Goal: Task Accomplishment & Management: Manage account settings

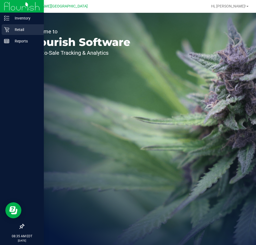
click at [8, 28] on icon at bounding box center [6, 29] width 5 height 5
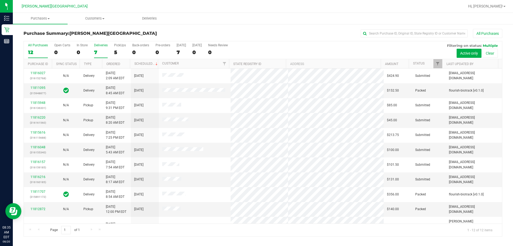
click at [102, 44] on div "Deliveries" at bounding box center [101, 45] width 14 height 4
click at [0, 0] on input "Deliveries 7" at bounding box center [0, 0] width 0 height 0
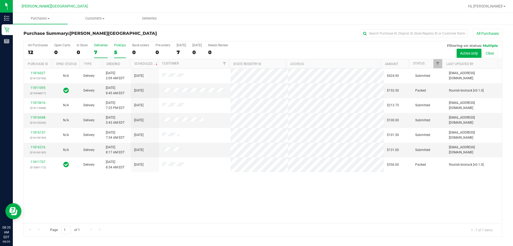
click at [117, 48] on label "PickUps 5" at bounding box center [120, 50] width 12 height 15
click at [0, 0] on input "PickUps 5" at bounding box center [0, 0] width 0 height 0
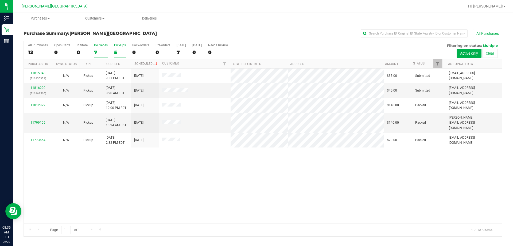
click at [97, 50] on div "7" at bounding box center [101, 52] width 14 height 6
click at [0, 0] on input "Deliveries 7" at bounding box center [0, 0] width 0 height 0
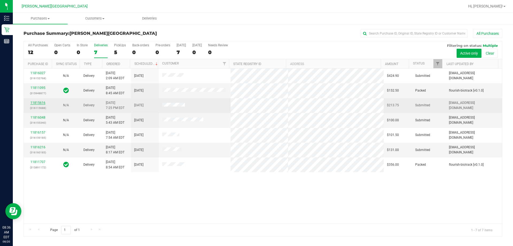
click at [35, 102] on link "11815616" at bounding box center [37, 103] width 15 height 4
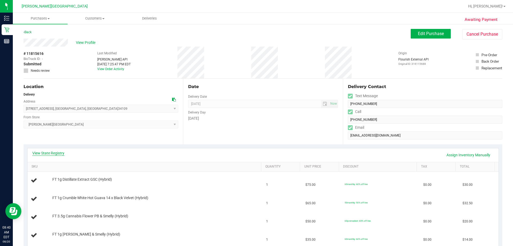
click at [47, 152] on link "View State Registry" at bounding box center [48, 152] width 32 height 5
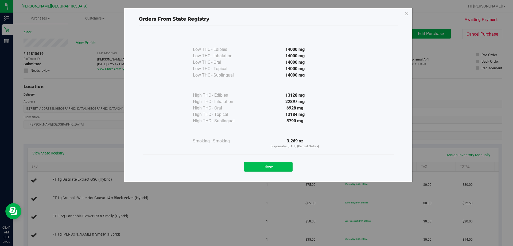
click at [256, 167] on button "Close" at bounding box center [268, 167] width 49 height 10
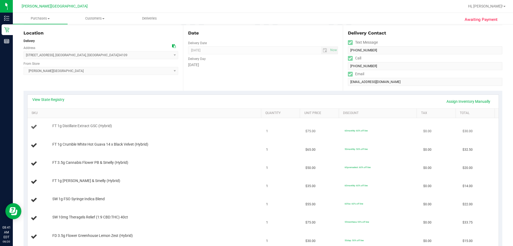
scroll to position [80, 0]
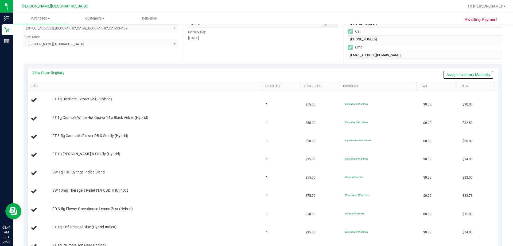
click at [256, 76] on link "Assign Inventory Manually" at bounding box center [468, 74] width 51 height 9
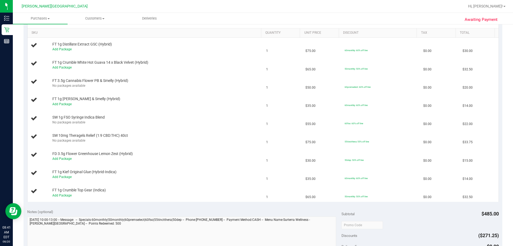
scroll to position [107, 0]
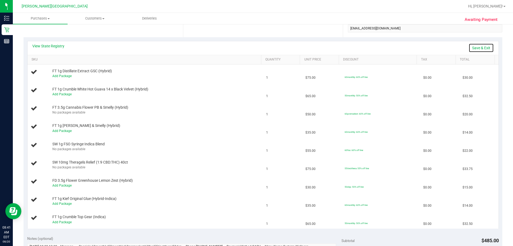
click at [256, 48] on link "Save & Exit" at bounding box center [481, 47] width 25 height 9
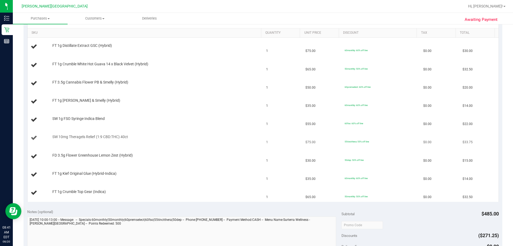
scroll to position [53, 0]
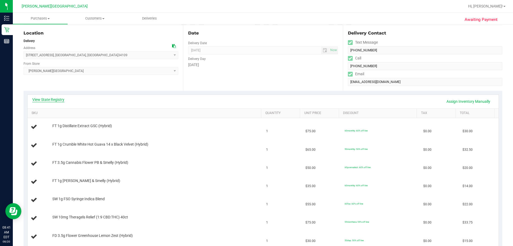
click at [55, 100] on link "View State Registry" at bounding box center [48, 99] width 32 height 5
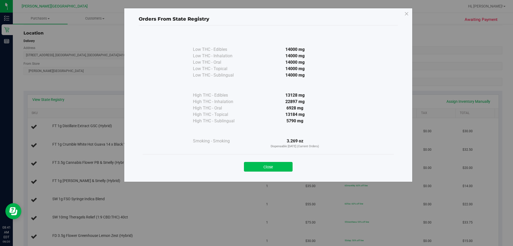
click at [256, 167] on button "Close" at bounding box center [268, 167] width 49 height 10
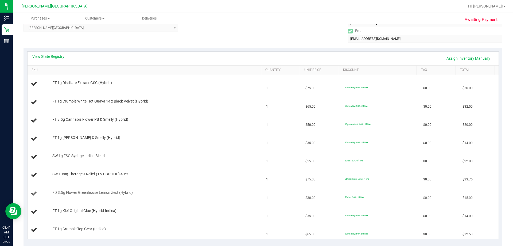
scroll to position [107, 0]
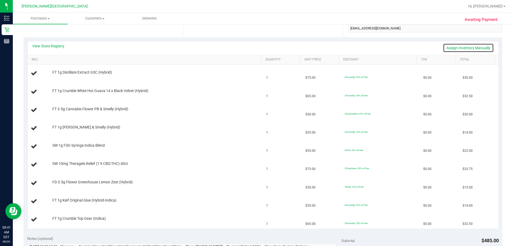
click at [256, 48] on link "Assign Inventory Manually" at bounding box center [468, 47] width 51 height 9
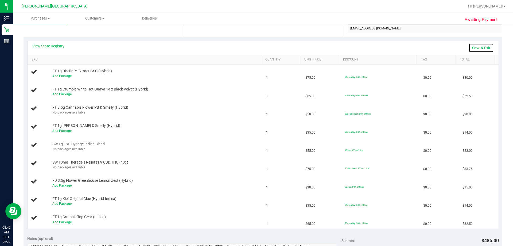
click at [256, 47] on link "Save & Exit" at bounding box center [481, 47] width 25 height 9
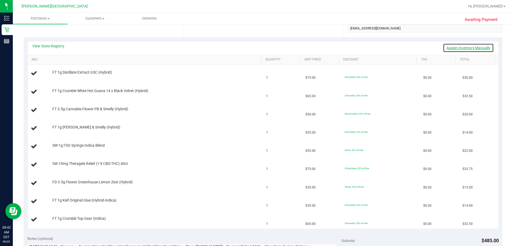
click at [256, 47] on link "Assign Inventory Manually" at bounding box center [468, 47] width 51 height 9
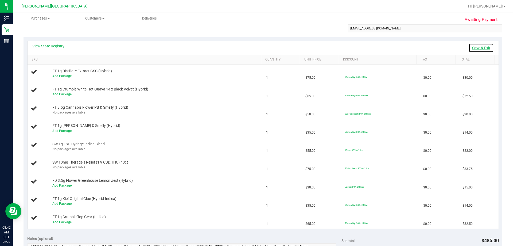
click at [256, 47] on link "Save & Exit" at bounding box center [481, 47] width 25 height 9
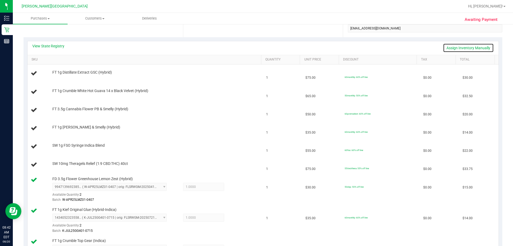
click at [256, 45] on link "Assign Inventory Manually" at bounding box center [468, 47] width 51 height 9
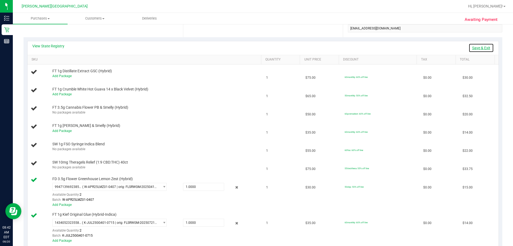
click at [256, 45] on link "Save & Exit" at bounding box center [481, 47] width 25 height 9
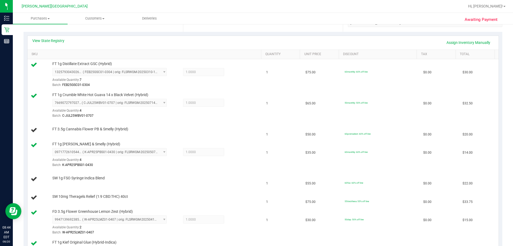
scroll to position [80, 0]
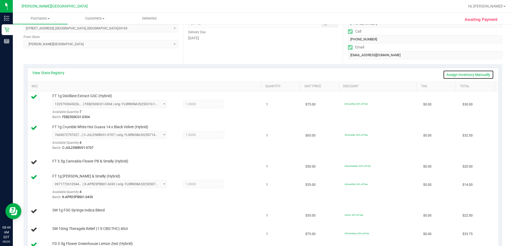
click at [256, 73] on link "Assign Inventory Manually" at bounding box center [468, 74] width 51 height 9
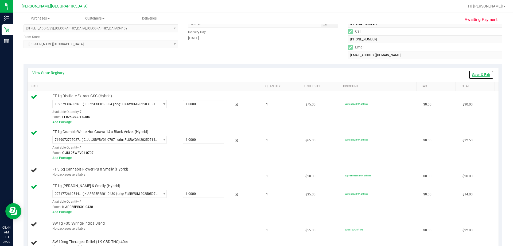
click at [256, 73] on link "Save & Exit" at bounding box center [481, 74] width 25 height 9
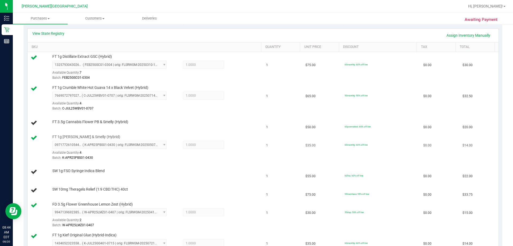
scroll to position [107, 0]
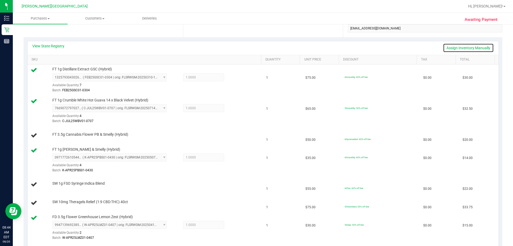
click at [256, 45] on link "Assign Inventory Manually" at bounding box center [468, 47] width 51 height 9
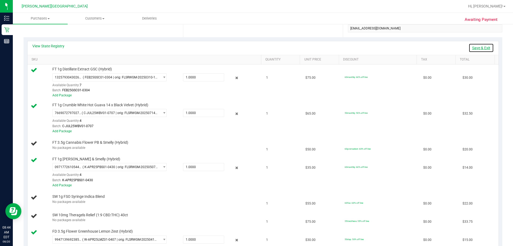
click at [256, 45] on link "Save & Exit" at bounding box center [481, 47] width 25 height 9
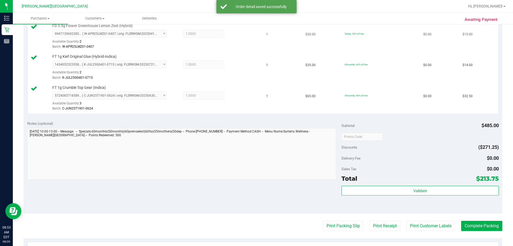
scroll to position [374, 0]
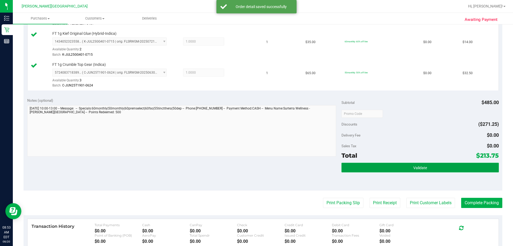
drag, startPoint x: 420, startPoint y: 166, endPoint x: 420, endPoint y: 162, distance: 3.7
click at [256, 166] on span "Validate" at bounding box center [420, 167] width 14 height 4
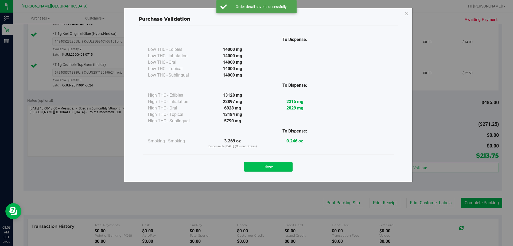
click at [256, 166] on button "Close" at bounding box center [268, 167] width 49 height 10
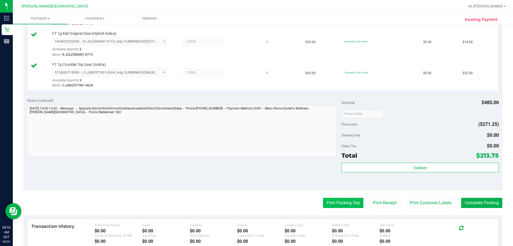
click at [256, 204] on button "Print Packing Slip" at bounding box center [343, 203] width 40 height 10
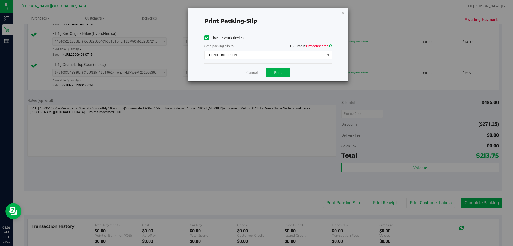
click at [256, 47] on icon at bounding box center [330, 45] width 3 height 3
click at [256, 55] on span "DONOTUSE-EPSON" at bounding box center [265, 54] width 121 height 7
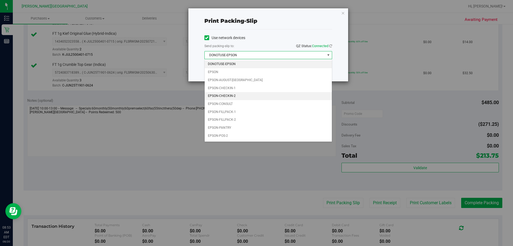
scroll to position [15, 0]
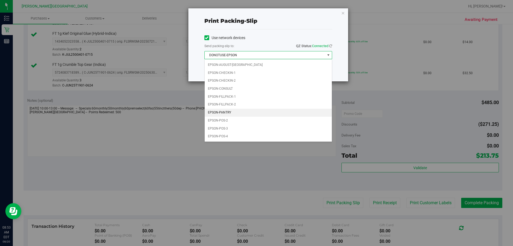
click at [222, 114] on li "EPSON-PANTRY" at bounding box center [268, 113] width 127 height 8
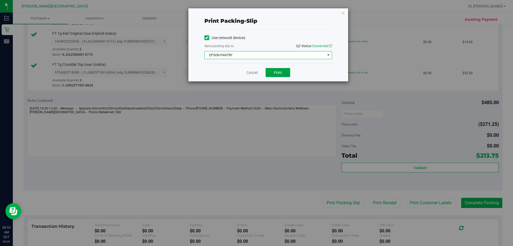
click at [256, 72] on button "Print" at bounding box center [278, 72] width 25 height 9
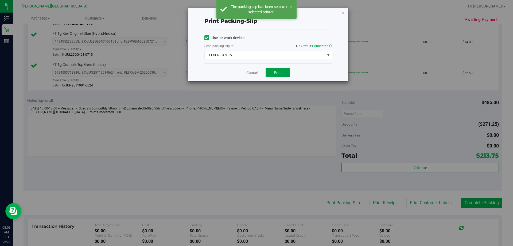
click at [256, 74] on button "Print" at bounding box center [278, 72] width 25 height 9
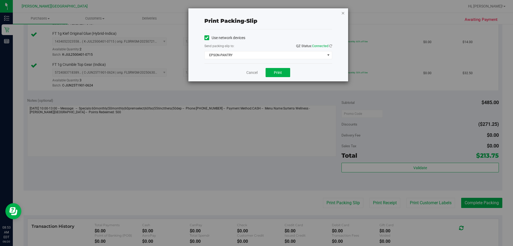
click at [256, 13] on icon "button" at bounding box center [343, 13] width 4 height 6
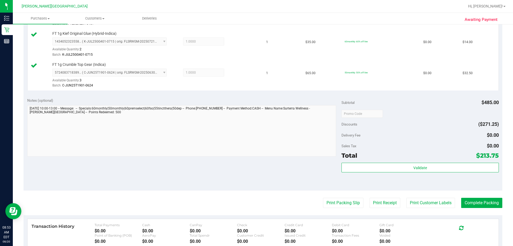
click at [256, 205] on button "Print Receipt" at bounding box center [385, 203] width 31 height 10
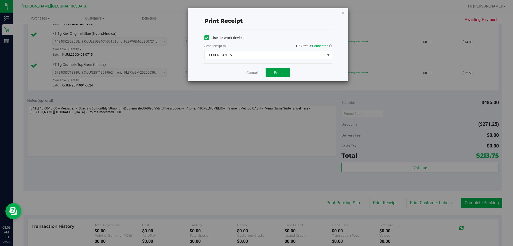
click at [256, 68] on button "Print" at bounding box center [278, 72] width 25 height 9
click at [256, 13] on icon "button" at bounding box center [343, 13] width 4 height 6
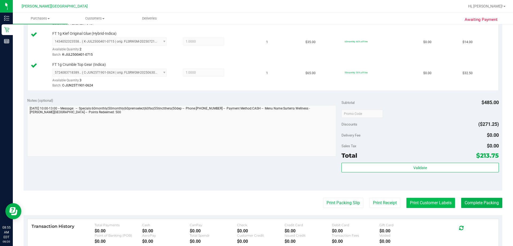
click at [256, 205] on button "Print Customer Labels" at bounding box center [430, 203] width 49 height 10
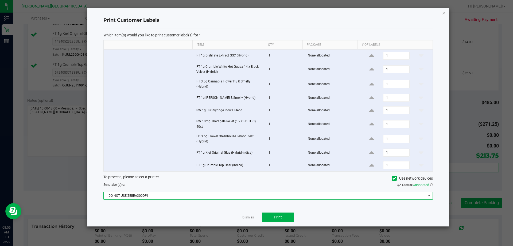
click at [234, 194] on span "DO NOT USE ZEBRA300DPI" at bounding box center [265, 195] width 322 height 7
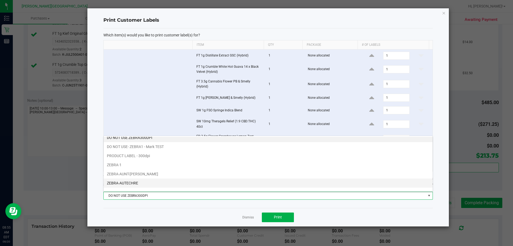
scroll to position [10, 0]
click at [138, 186] on li "ZEBRA-[PERSON_NAME]" at bounding box center [268, 185] width 329 height 9
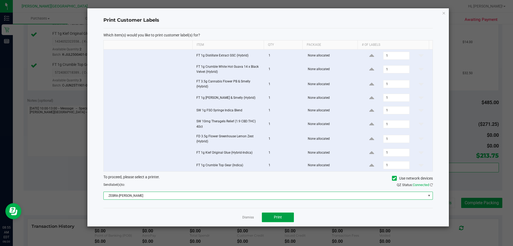
click at [256, 218] on span "Print" at bounding box center [278, 217] width 8 height 4
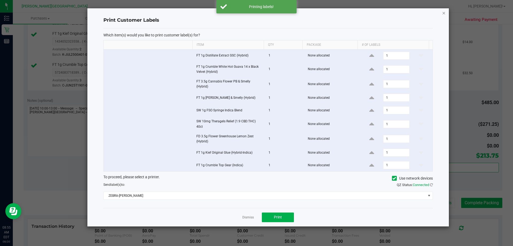
click at [256, 13] on icon "button" at bounding box center [444, 13] width 4 height 6
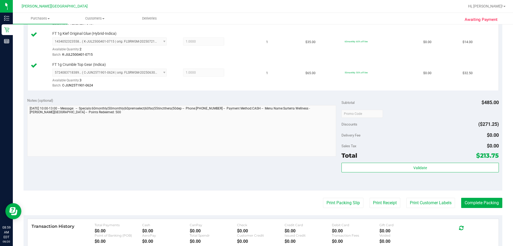
click at [256, 207] on button "Complete Packing" at bounding box center [481, 203] width 41 height 10
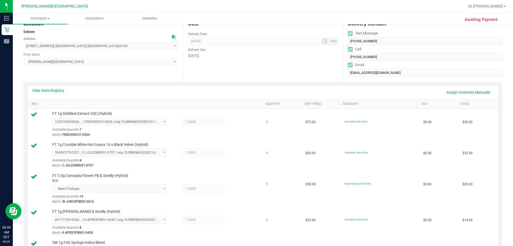
scroll to position [0, 0]
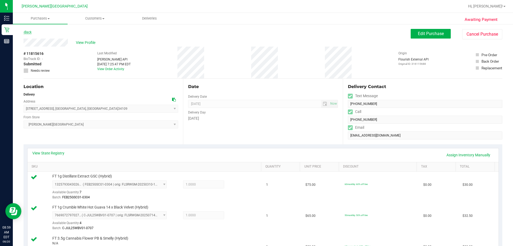
click at [29, 31] on link "Back" at bounding box center [28, 32] width 8 height 4
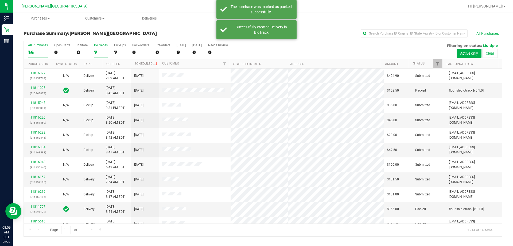
click at [101, 48] on label "Deliveries 7" at bounding box center [101, 50] width 14 height 15
click at [0, 0] on input "Deliveries 7" at bounding box center [0, 0] width 0 height 0
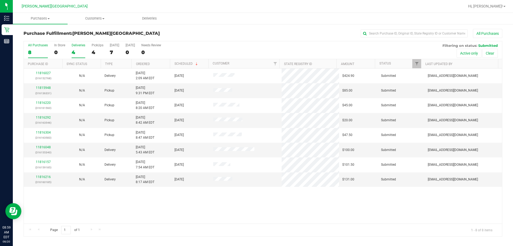
click at [77, 47] on div "Deliveries" at bounding box center [79, 45] width 14 height 4
click at [0, 0] on input "Deliveries 4" at bounding box center [0, 0] width 0 height 0
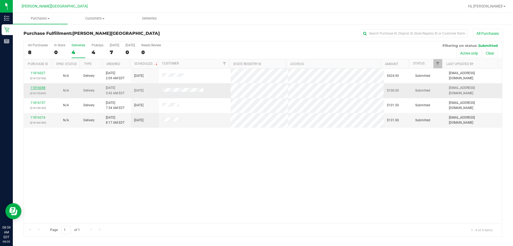
click at [36, 87] on link "11816048" at bounding box center [37, 88] width 15 height 4
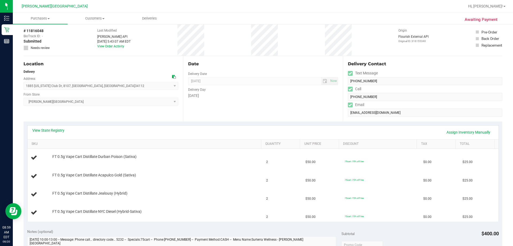
scroll to position [53, 0]
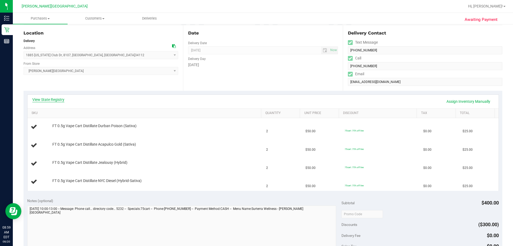
click at [54, 101] on link "View State Registry" at bounding box center [48, 99] width 32 height 5
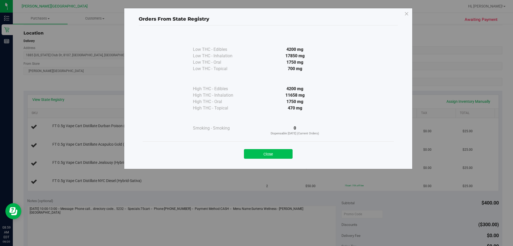
click at [256, 156] on button "Close" at bounding box center [268, 154] width 49 height 10
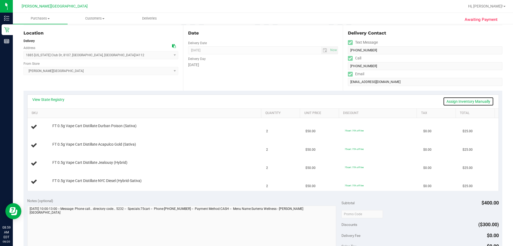
click at [256, 101] on link "Assign Inventory Manually" at bounding box center [468, 101] width 51 height 9
click at [256, 100] on link "Save & Exit" at bounding box center [481, 101] width 25 height 9
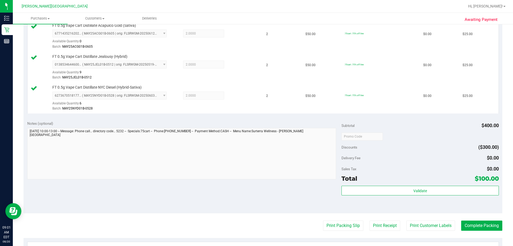
scroll to position [187, 0]
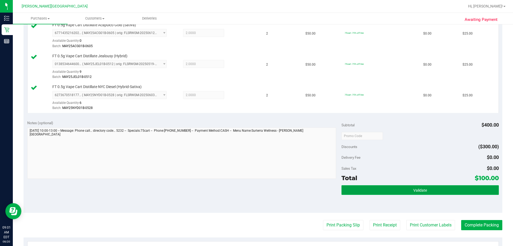
click at [256, 189] on button "Validate" at bounding box center [420, 190] width 157 height 10
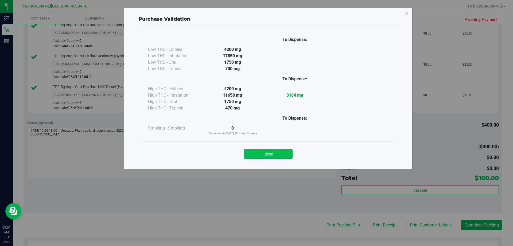
click at [256, 156] on button "Close" at bounding box center [268, 154] width 49 height 10
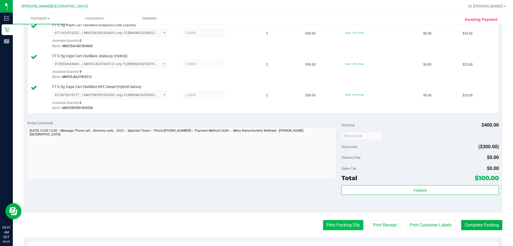
click at [256, 226] on button "Print Packing Slip" at bounding box center [343, 225] width 40 height 10
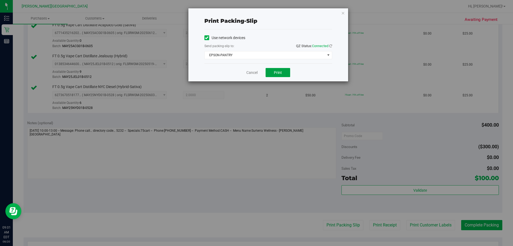
click at [256, 72] on button "Print" at bounding box center [278, 72] width 25 height 9
click at [256, 73] on span "Print" at bounding box center [278, 72] width 8 height 4
click at [256, 13] on icon "button" at bounding box center [343, 13] width 4 height 6
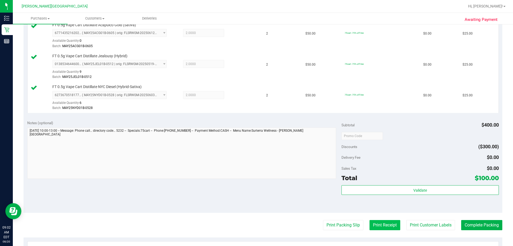
click at [256, 226] on button "Print Receipt" at bounding box center [385, 225] width 31 height 10
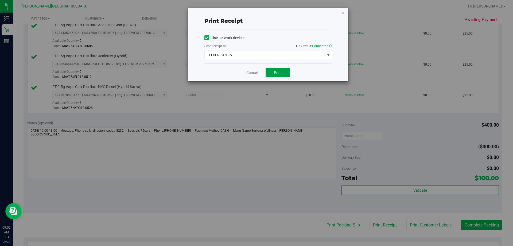
click at [256, 74] on button "Print" at bounding box center [278, 72] width 25 height 9
click at [256, 13] on icon "button" at bounding box center [343, 13] width 4 height 6
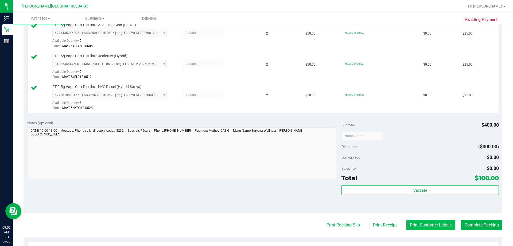
click at [256, 222] on button "Print Customer Labels" at bounding box center [430, 225] width 49 height 10
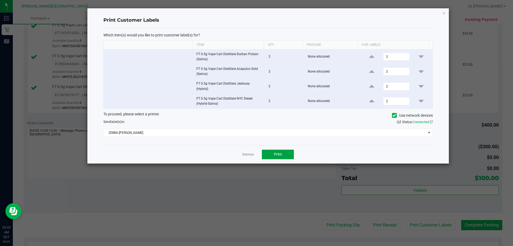
click at [256, 152] on span "Print" at bounding box center [278, 154] width 8 height 4
click at [256, 12] on icon "button" at bounding box center [444, 13] width 4 height 6
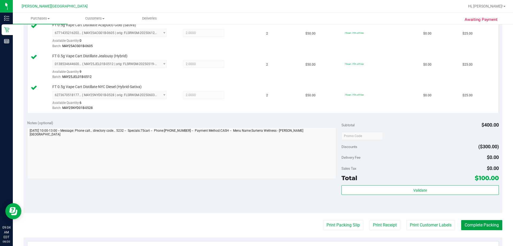
drag, startPoint x: 487, startPoint y: 226, endPoint x: 319, endPoint y: 197, distance: 170.9
click at [256, 224] on button "Complete Packing" at bounding box center [481, 225] width 41 height 10
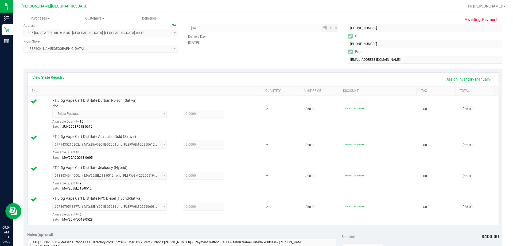
scroll to position [0, 0]
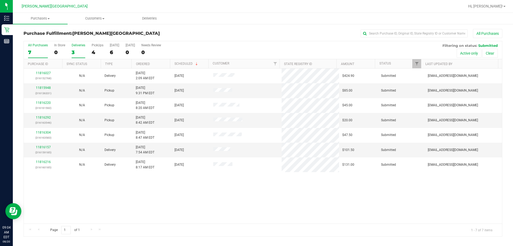
click at [78, 52] on div "3" at bounding box center [79, 52] width 14 height 6
click at [0, 0] on input "Deliveries 3" at bounding box center [0, 0] width 0 height 0
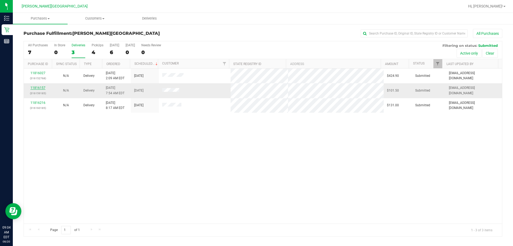
click at [43, 87] on link "11816157" at bounding box center [37, 88] width 15 height 4
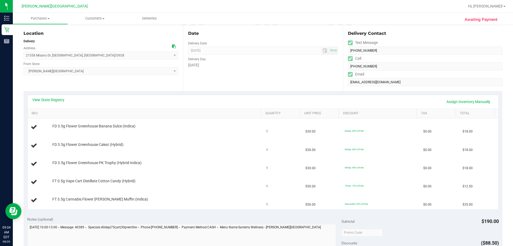
scroll to position [53, 0]
click at [49, 99] on link "View State Registry" at bounding box center [48, 99] width 32 height 5
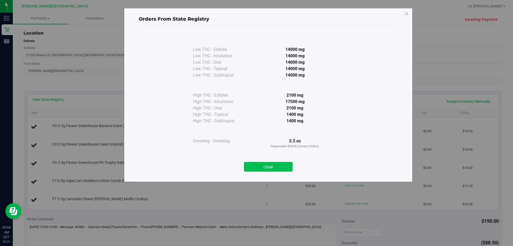
click at [256, 162] on button "Close" at bounding box center [268, 167] width 49 height 10
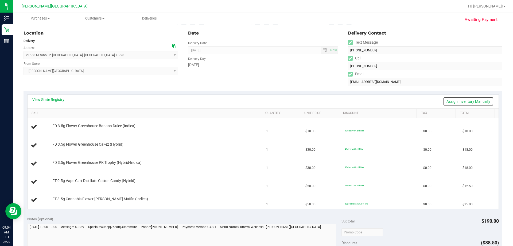
click at [256, 100] on link "Assign Inventory Manually" at bounding box center [468, 101] width 51 height 9
click at [256, 100] on link "Save & Exit" at bounding box center [481, 101] width 25 height 9
click at [256, 100] on link "Assign Inventory Manually" at bounding box center [468, 101] width 51 height 9
click at [256, 100] on link "Save & Exit" at bounding box center [481, 101] width 25 height 9
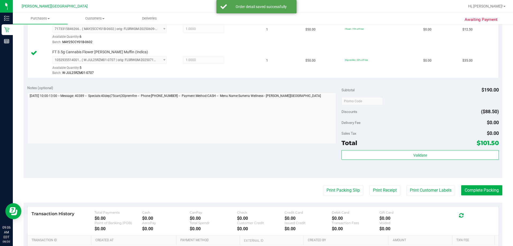
scroll to position [267, 0]
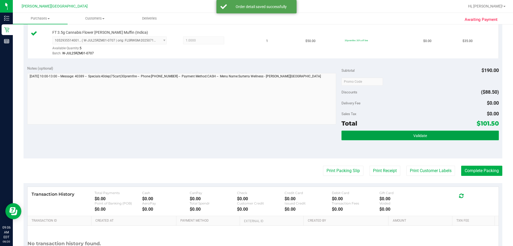
click at [256, 139] on button "Validate" at bounding box center [420, 135] width 157 height 10
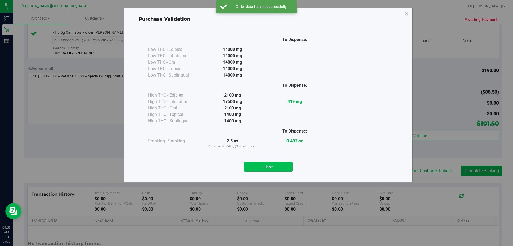
click at [256, 168] on button "Close" at bounding box center [268, 167] width 49 height 10
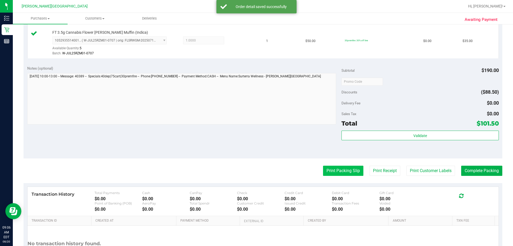
click at [256, 169] on button "Print Packing Slip" at bounding box center [343, 170] width 40 height 10
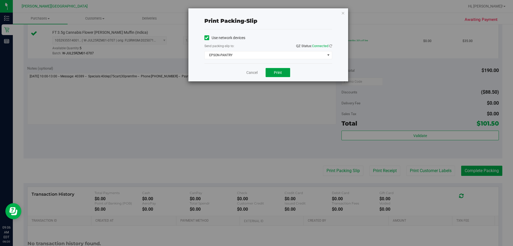
click at [256, 72] on span "Print" at bounding box center [278, 72] width 8 height 4
click at [256, 72] on button "Print" at bounding box center [278, 72] width 25 height 9
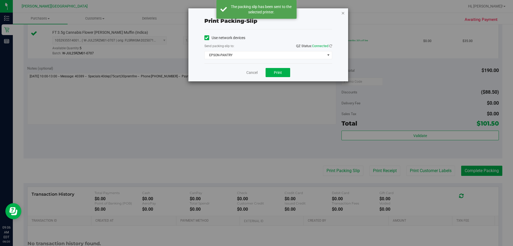
click at [256, 13] on icon "button" at bounding box center [343, 13] width 4 height 6
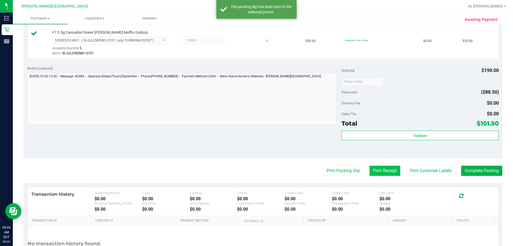
click at [256, 170] on button "Print Receipt" at bounding box center [385, 170] width 31 height 10
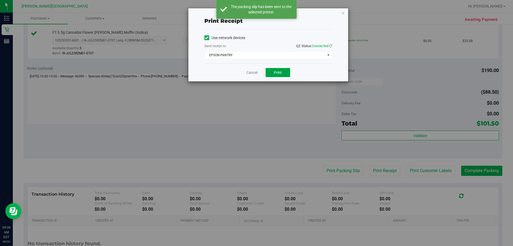
click at [256, 75] on button "Print" at bounding box center [278, 72] width 25 height 9
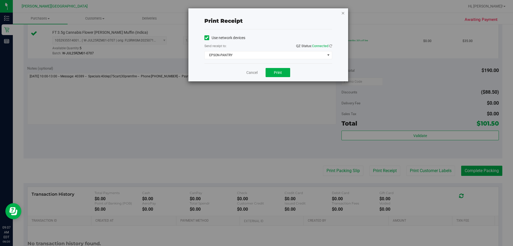
click at [256, 16] on icon "button" at bounding box center [343, 13] width 4 height 6
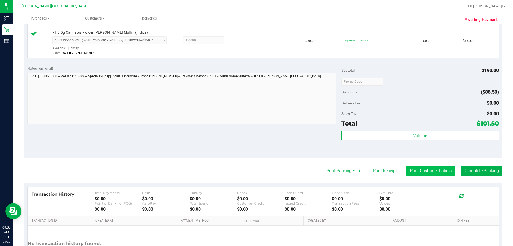
click at [256, 172] on button "Print Customer Labels" at bounding box center [430, 170] width 49 height 10
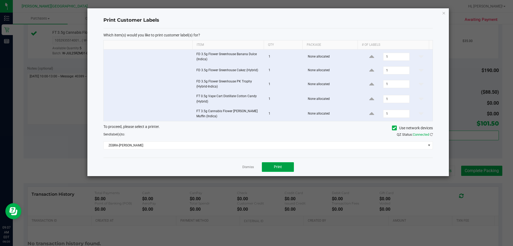
click at [256, 171] on button "Print" at bounding box center [278, 167] width 32 height 10
click at [256, 11] on icon "button" at bounding box center [444, 13] width 4 height 6
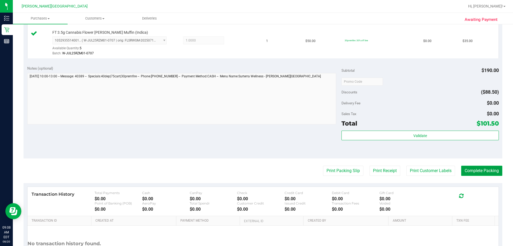
click at [256, 172] on button "Complete Packing" at bounding box center [481, 170] width 41 height 10
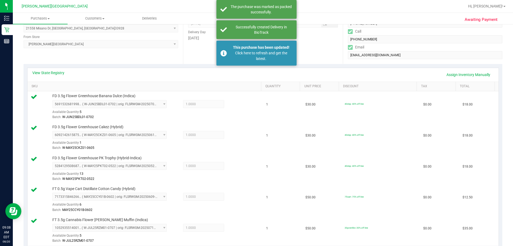
scroll to position [0, 0]
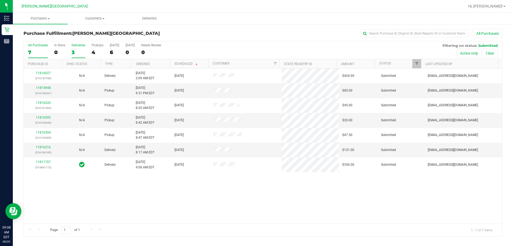
click at [82, 47] on div "Deliveries" at bounding box center [79, 45] width 14 height 4
click at [0, 0] on input "Deliveries 3" at bounding box center [0, 0] width 0 height 0
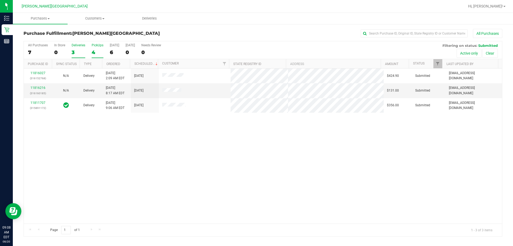
click at [96, 52] on div "4" at bounding box center [98, 52] width 12 height 6
click at [0, 0] on input "PickUps 4" at bounding box center [0, 0] width 0 height 0
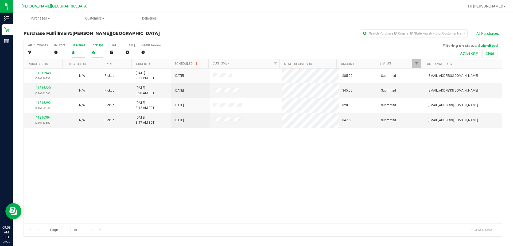
click at [76, 48] on label "Deliveries 3" at bounding box center [79, 50] width 14 height 15
click at [0, 0] on input "Deliveries 3" at bounding box center [0, 0] width 0 height 0
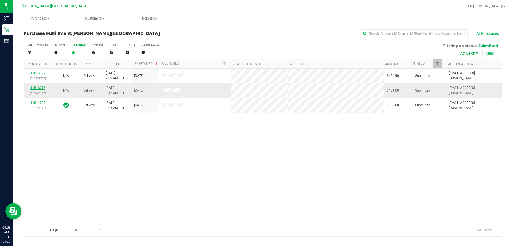
click at [43, 88] on link "11816216" at bounding box center [37, 88] width 15 height 4
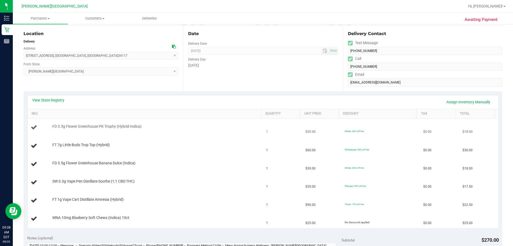
scroll to position [53, 0]
click at [59, 100] on link "View State Registry" at bounding box center [48, 99] width 32 height 5
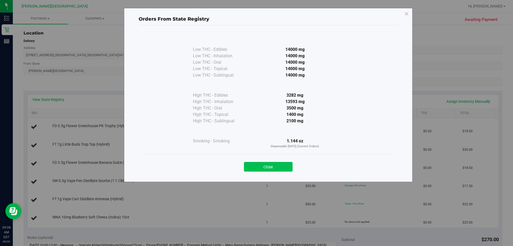
click at [256, 167] on button "Close" at bounding box center [268, 167] width 49 height 10
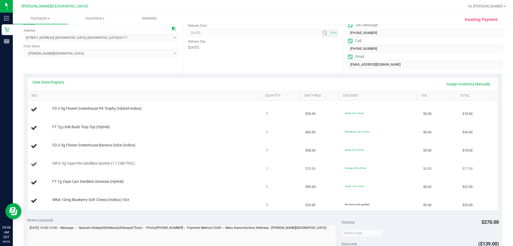
scroll to position [80, 0]
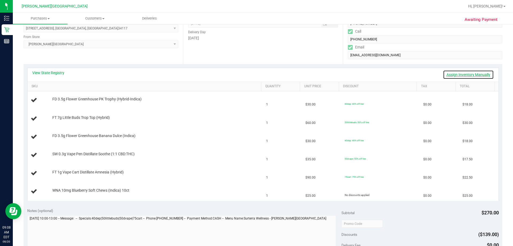
click at [256, 73] on link "Assign Inventory Manually" at bounding box center [468, 74] width 51 height 9
click at [256, 75] on link "Save & Exit" at bounding box center [481, 74] width 25 height 9
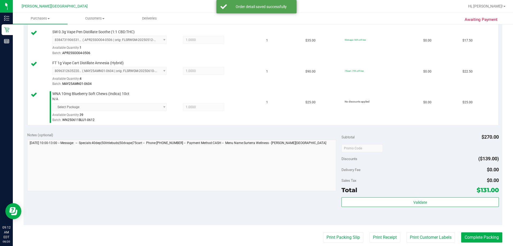
scroll to position [294, 0]
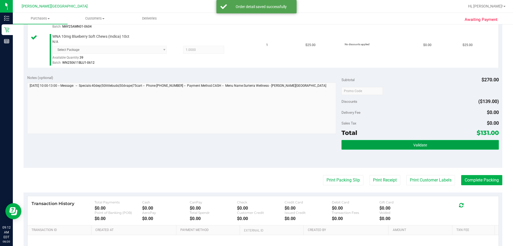
click at [256, 146] on button "Validate" at bounding box center [420, 145] width 157 height 10
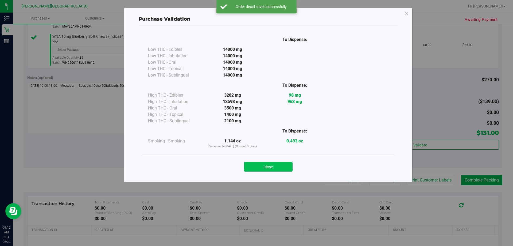
click at [256, 166] on button "Close" at bounding box center [268, 167] width 49 height 10
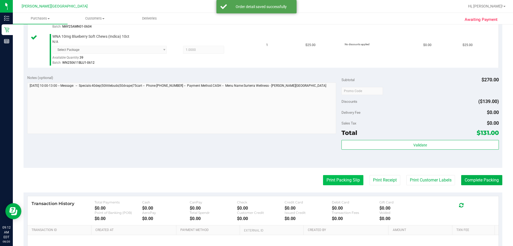
click at [256, 182] on button "Print Packing Slip" at bounding box center [343, 180] width 40 height 10
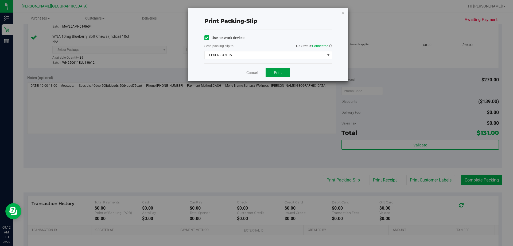
click at [256, 73] on span "Print" at bounding box center [278, 72] width 8 height 4
click at [256, 71] on span "Print" at bounding box center [278, 72] width 8 height 4
click at [256, 13] on icon "button" at bounding box center [343, 13] width 4 height 6
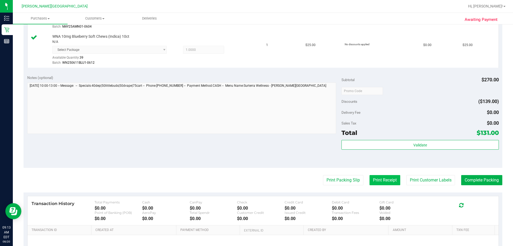
click at [256, 183] on button "Print Receipt" at bounding box center [385, 180] width 31 height 10
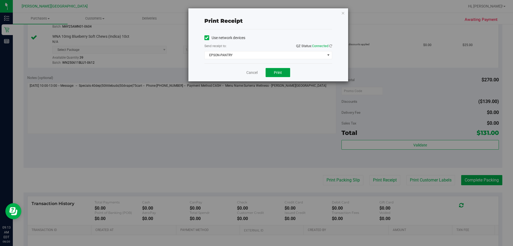
click at [256, 72] on button "Print" at bounding box center [278, 72] width 25 height 9
click at [256, 12] on icon "button" at bounding box center [343, 13] width 4 height 6
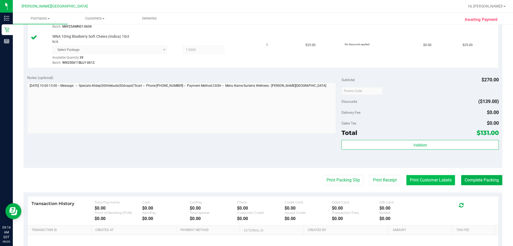
click at [256, 181] on button "Print Customer Labels" at bounding box center [430, 180] width 49 height 10
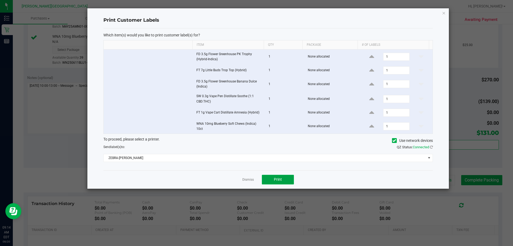
click at [256, 177] on span "Print" at bounding box center [278, 179] width 8 height 4
click at [256, 14] on icon "button" at bounding box center [444, 13] width 4 height 6
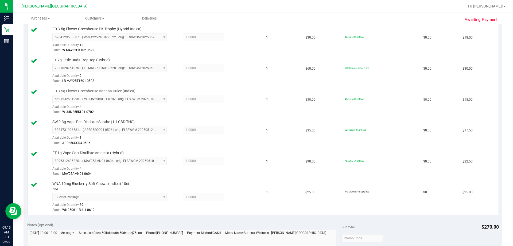
scroll to position [160, 0]
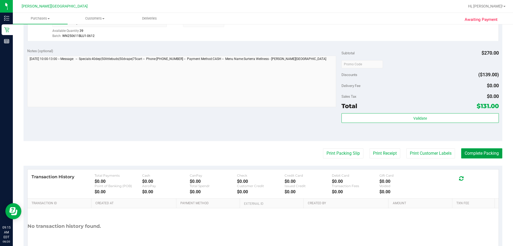
drag, startPoint x: 477, startPoint y: 149, endPoint x: 473, endPoint y: 148, distance: 4.6
click at [256, 149] on button "Complete Packing" at bounding box center [481, 153] width 41 height 10
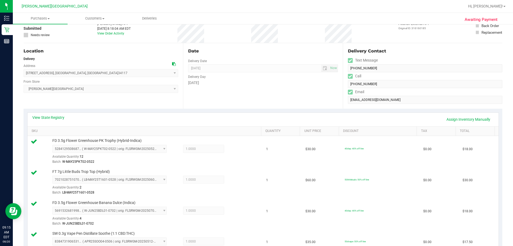
scroll to position [0, 0]
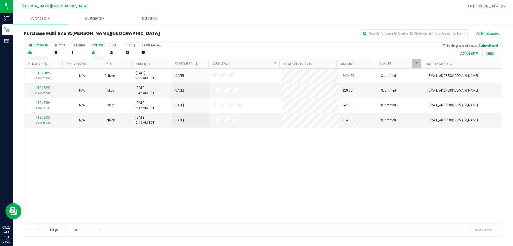
click at [95, 48] on label "PickUps 3" at bounding box center [98, 50] width 12 height 15
click at [0, 0] on input "PickUps 3" at bounding box center [0, 0] width 0 height 0
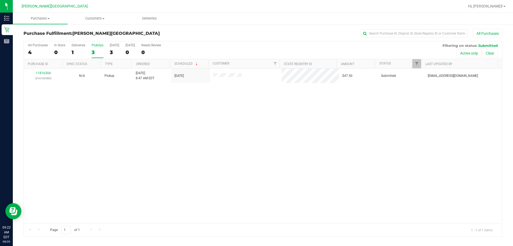
click at [87, 49] on div "All Purchases 4 In Store 0 Deliveries 1 PickUps 3 [DATE] 3 [DATE] 0 Needs Revie…" at bounding box center [263, 50] width 478 height 18
click at [76, 47] on label "Deliveries 1" at bounding box center [79, 50] width 14 height 15
click at [0, 0] on input "Deliveries 1" at bounding box center [0, 0] width 0 height 0
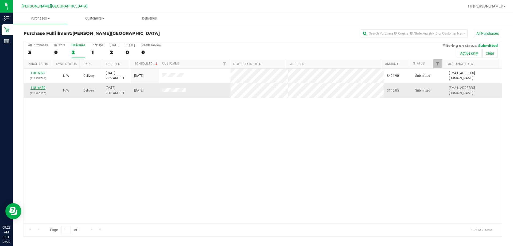
click at [42, 88] on link "11816439" at bounding box center [37, 88] width 15 height 4
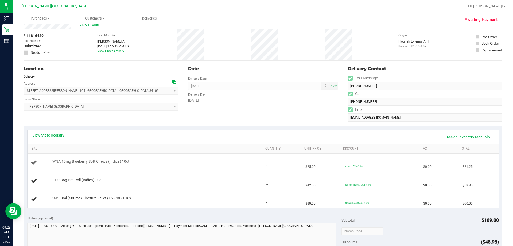
scroll to position [27, 0]
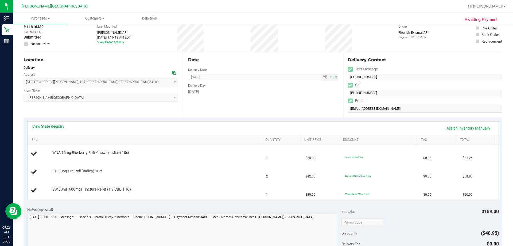
click at [61, 126] on link "View State Registry" at bounding box center [48, 125] width 32 height 5
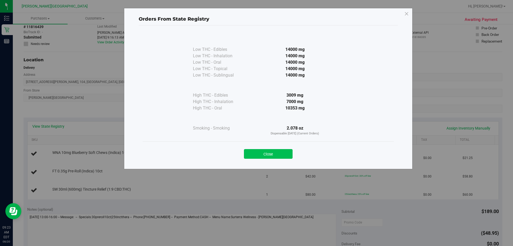
click at [256, 154] on button "Close" at bounding box center [268, 154] width 49 height 10
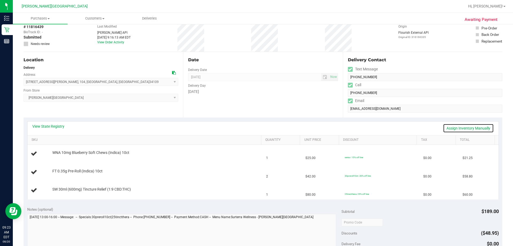
click at [256, 128] on link "Assign Inventory Manually" at bounding box center [468, 127] width 51 height 9
click at [256, 129] on link "Save & Exit" at bounding box center [481, 127] width 25 height 9
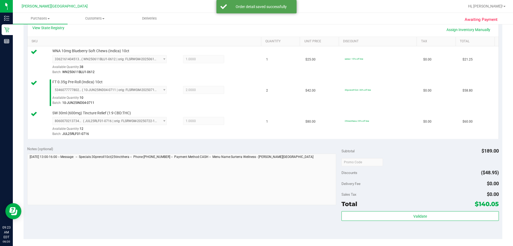
scroll to position [160, 0]
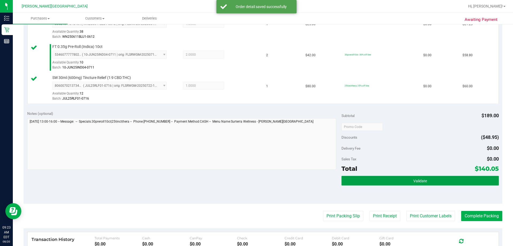
click at [256, 182] on button "Validate" at bounding box center [420, 181] width 157 height 10
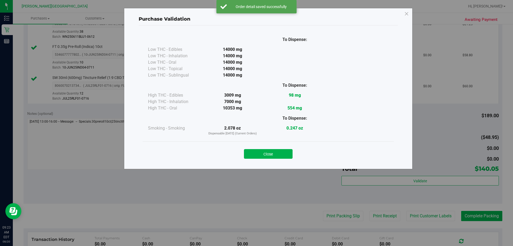
drag, startPoint x: 268, startPoint y: 155, endPoint x: 273, endPoint y: 155, distance: 5.1
click at [256, 155] on button "Close" at bounding box center [268, 154] width 49 height 10
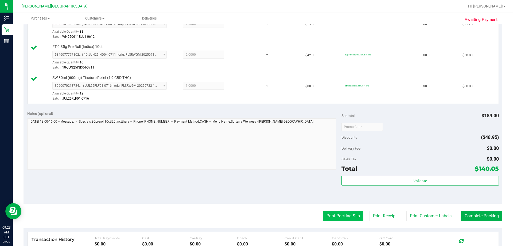
click at [256, 213] on button "Print Packing Slip" at bounding box center [343, 216] width 40 height 10
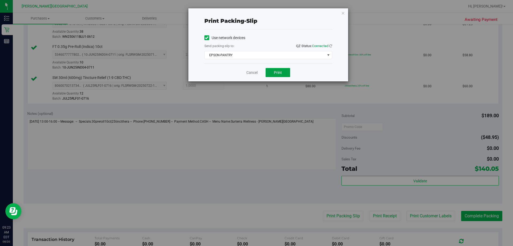
click at [256, 71] on span "Print" at bounding box center [278, 72] width 8 height 4
click at [256, 77] on button "Print" at bounding box center [278, 72] width 25 height 9
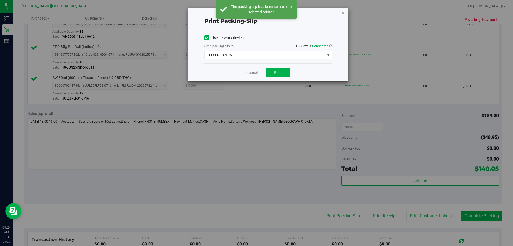
click at [256, 13] on icon "button" at bounding box center [343, 13] width 4 height 6
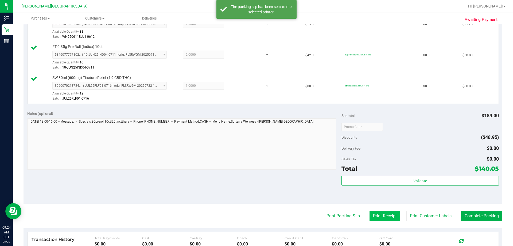
click at [256, 219] on button "Print Receipt" at bounding box center [385, 216] width 31 height 10
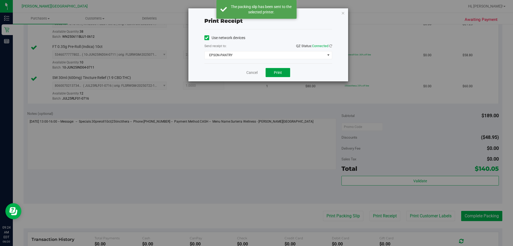
click at [256, 69] on button "Print" at bounding box center [278, 72] width 25 height 9
click at [256, 71] on button "Print" at bounding box center [278, 72] width 25 height 9
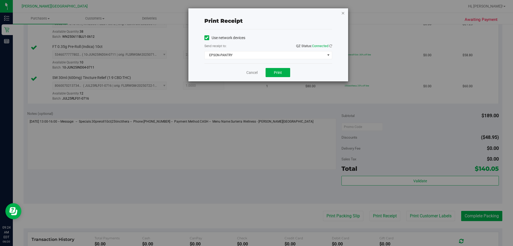
click at [256, 12] on icon "button" at bounding box center [343, 13] width 4 height 6
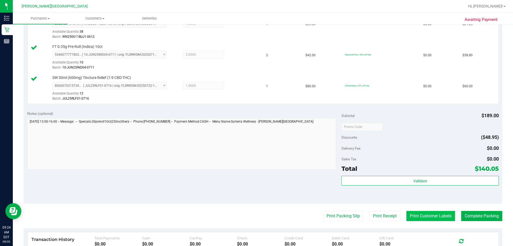
click at [256, 216] on button "Print Customer Labels" at bounding box center [430, 216] width 49 height 10
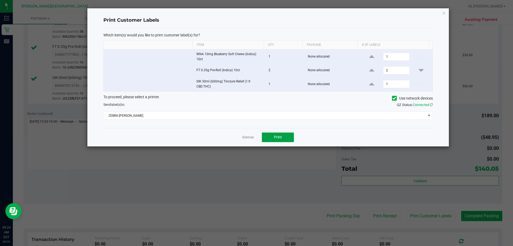
click at [256, 136] on span "Print" at bounding box center [278, 137] width 8 height 4
click at [256, 13] on icon "button" at bounding box center [444, 13] width 4 height 6
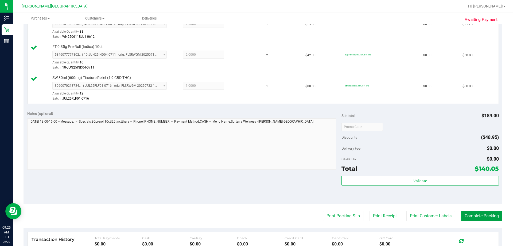
click at [256, 218] on button "Complete Packing" at bounding box center [481, 216] width 41 height 10
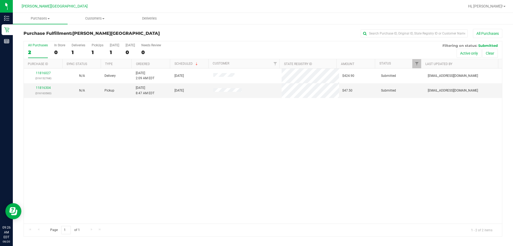
click at [256, 147] on div "11816027 (316152768) N/A Delivery [DATE] 2:09 AM EDT 8/22/2025 $424.90 Submitte…" at bounding box center [263, 145] width 478 height 155
click at [256, 103] on div "11816027 (316152768) N/A Delivery [DATE] 2:09 AM EDT 8/22/2025 $424.90 Submitte…" at bounding box center [263, 145] width 478 height 155
click at [45, 87] on link "11816304" at bounding box center [43, 88] width 15 height 4
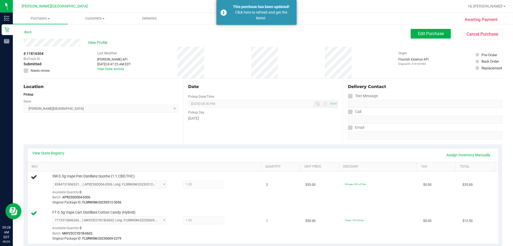
click at [31, 29] on div "Back" at bounding box center [28, 32] width 8 height 6
click at [30, 30] on div "Back" at bounding box center [28, 32] width 8 height 6
click at [30, 31] on link "Back" at bounding box center [28, 32] width 8 height 4
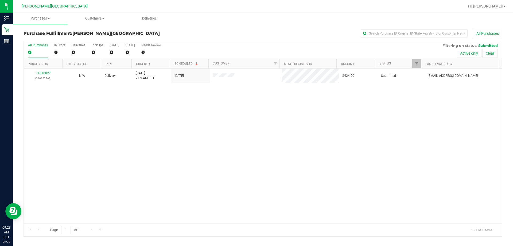
click at [104, 111] on div "11816027 (316152768) N/A Delivery [DATE] 2:09 AM EDT 8/22/2025 $424.90 Submitte…" at bounding box center [263, 145] width 478 height 155
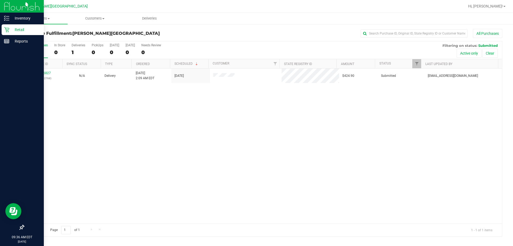
click at [17, 28] on p "Retail" at bounding box center [25, 29] width 32 height 6
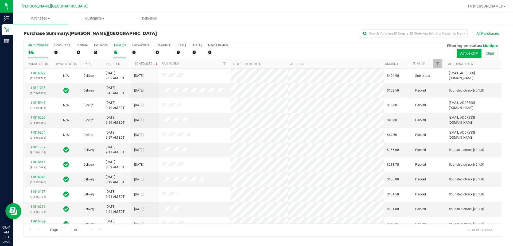
click at [120, 51] on div "6" at bounding box center [120, 52] width 12 height 6
click at [0, 0] on input "PickUps 6" at bounding box center [0, 0] width 0 height 0
